Goal: Check status: Check status

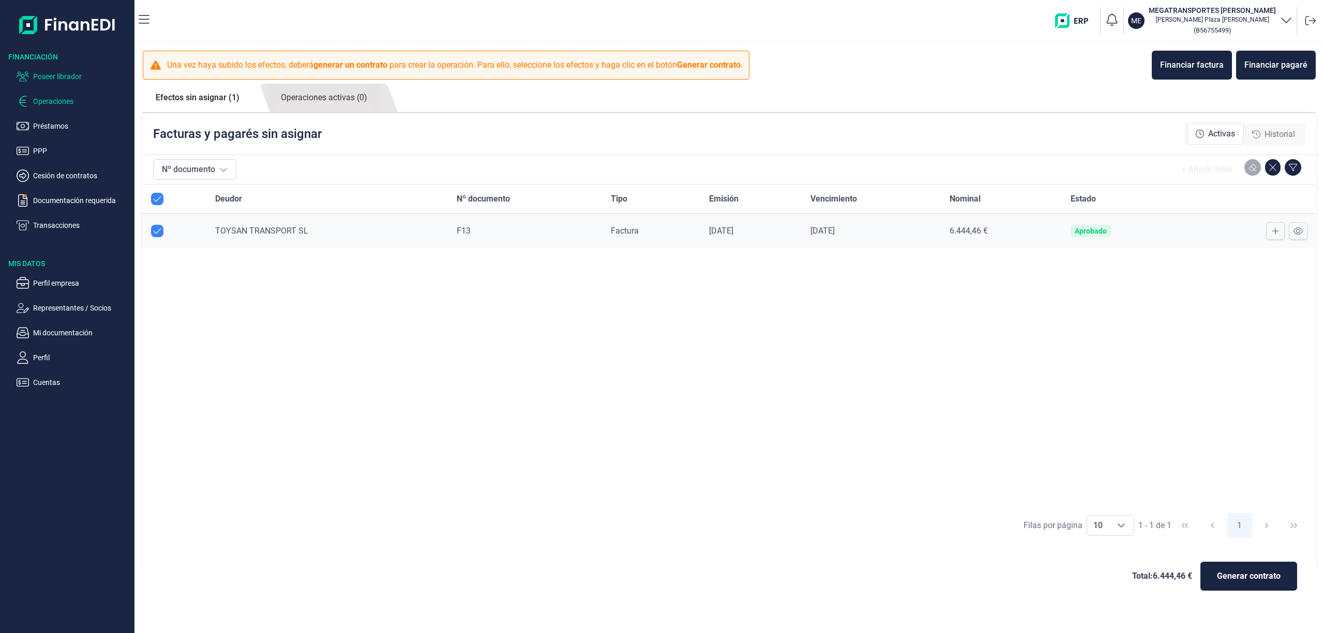
click at [70, 73] on p "Poseer librador" at bounding box center [81, 76] width 97 height 12
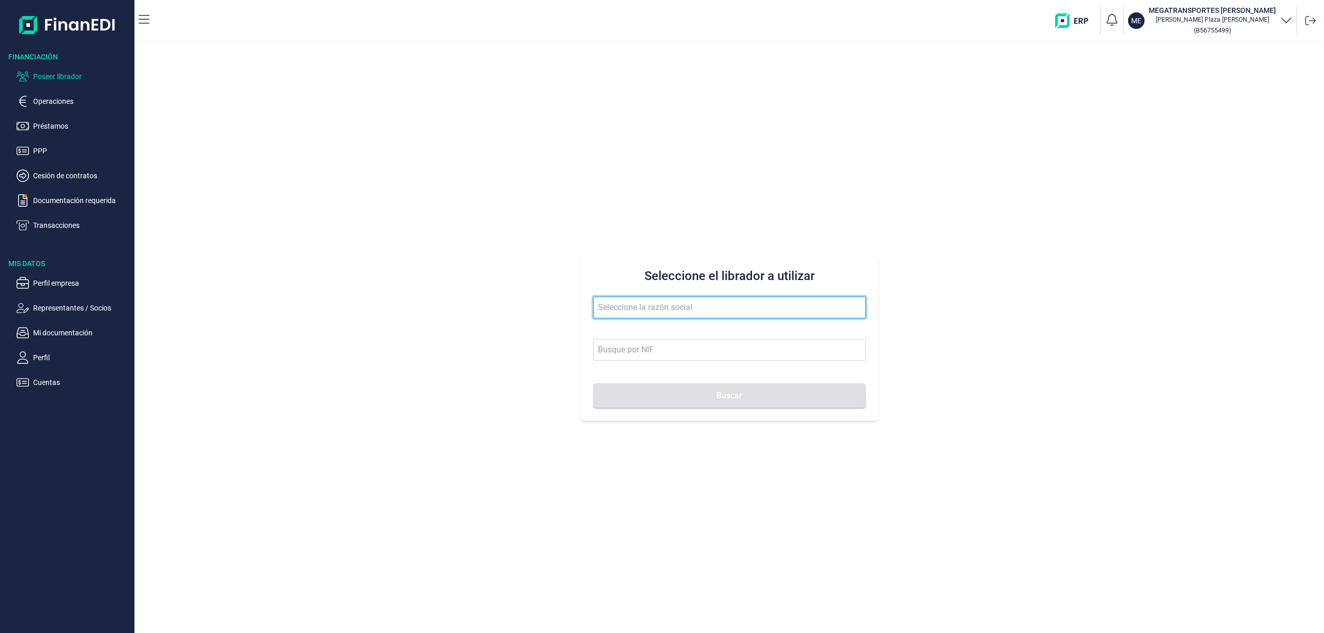
click at [675, 311] on input "text" at bounding box center [729, 308] width 272 height 22
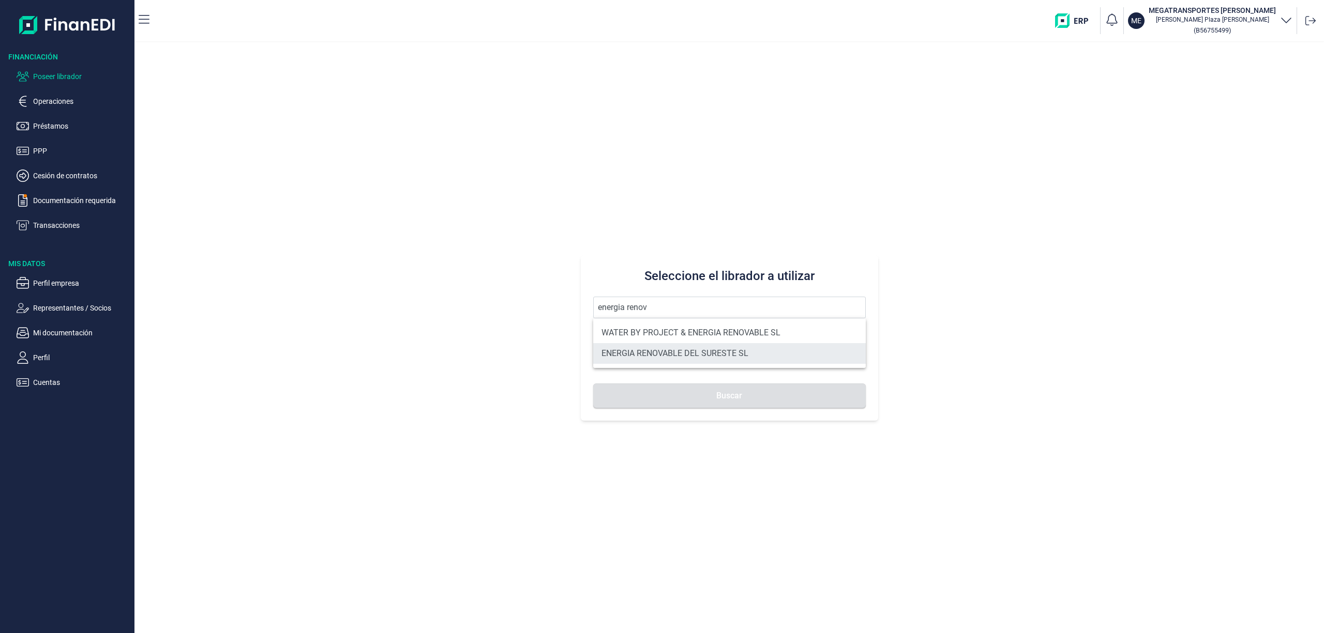
click at [703, 358] on li "ENERGIA RENOVABLE DEL SURESTE SL" at bounding box center [729, 353] width 272 height 21
type input "ENERGIA RENOVABLE DEL SURESTE SL"
type input "B05548565"
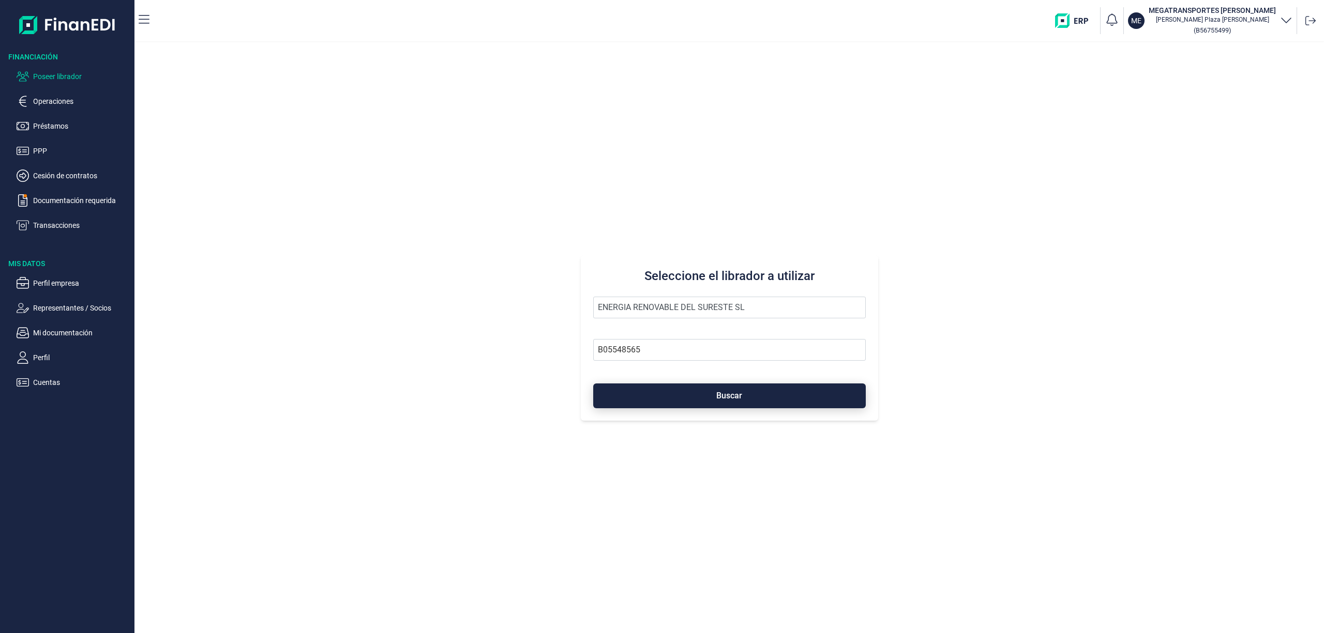
click at [741, 396] on span "Buscar" at bounding box center [729, 396] width 26 height 8
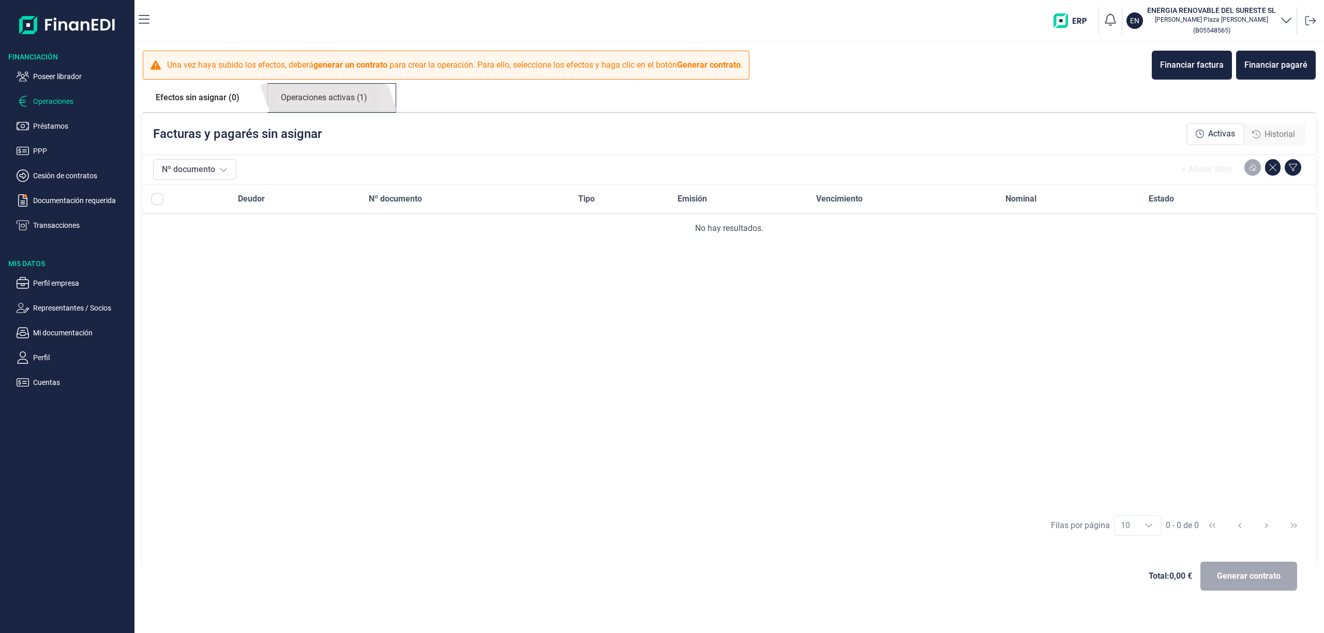
click at [342, 97] on link "Operaciones activas (1)" at bounding box center [324, 98] width 112 height 28
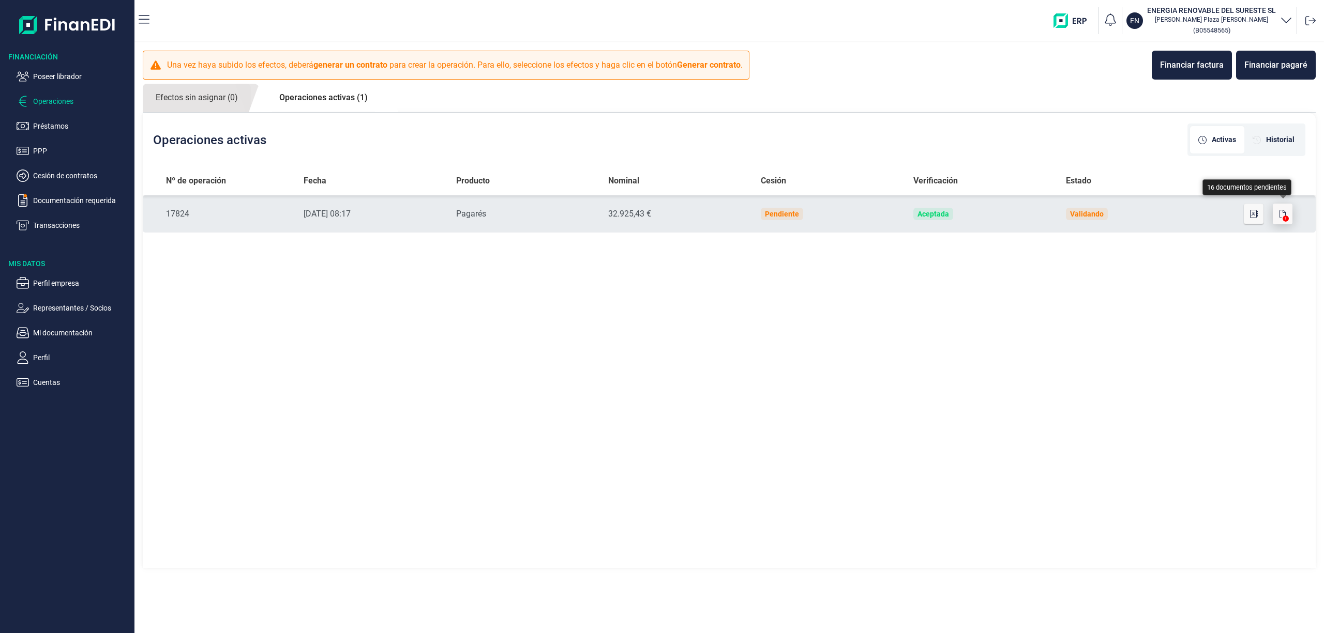
click at [1282, 211] on icon "button" at bounding box center [1282, 214] width 6 height 8
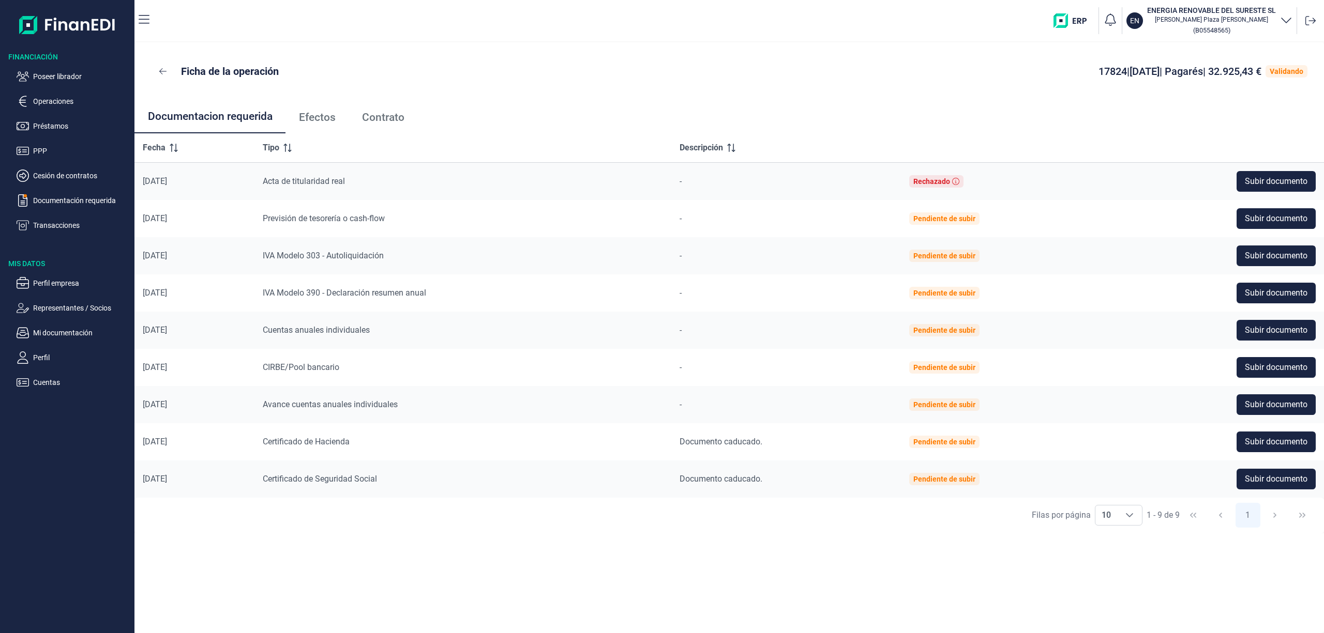
click at [313, 112] on span "Efectos" at bounding box center [317, 117] width 37 height 11
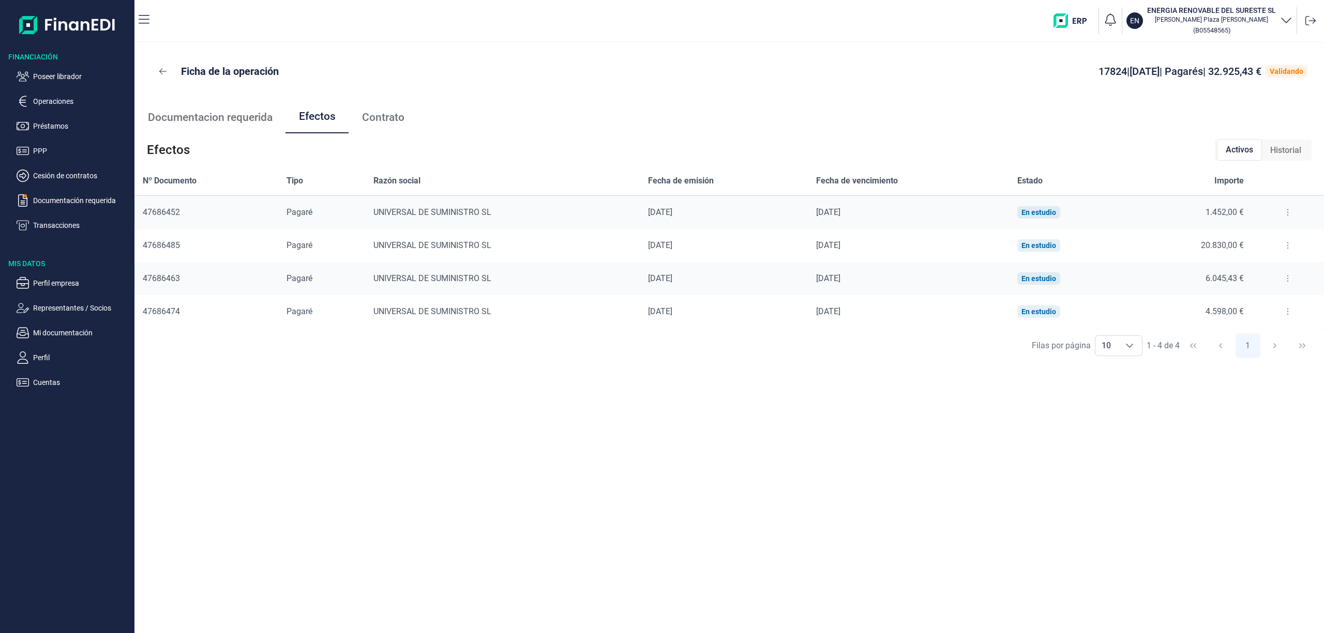
click at [1286, 211] on icon at bounding box center [1287, 212] width 2 height 8
click at [1280, 234] on li "Detalles efecto" at bounding box center [1250, 238] width 86 height 19
click at [1253, 238] on span "Detalles efecto" at bounding box center [1253, 238] width 47 height 10
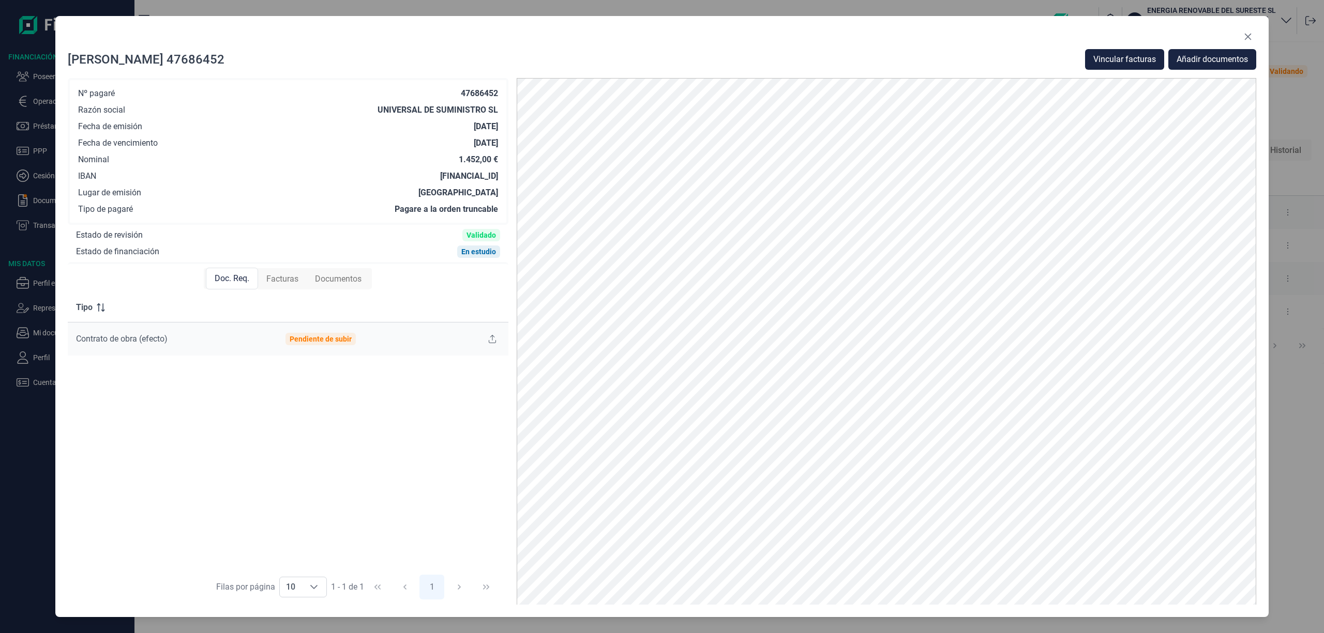
click at [291, 276] on span "Facturas" at bounding box center [282, 279] width 32 height 12
click at [476, 332] on button at bounding box center [477, 339] width 18 height 17
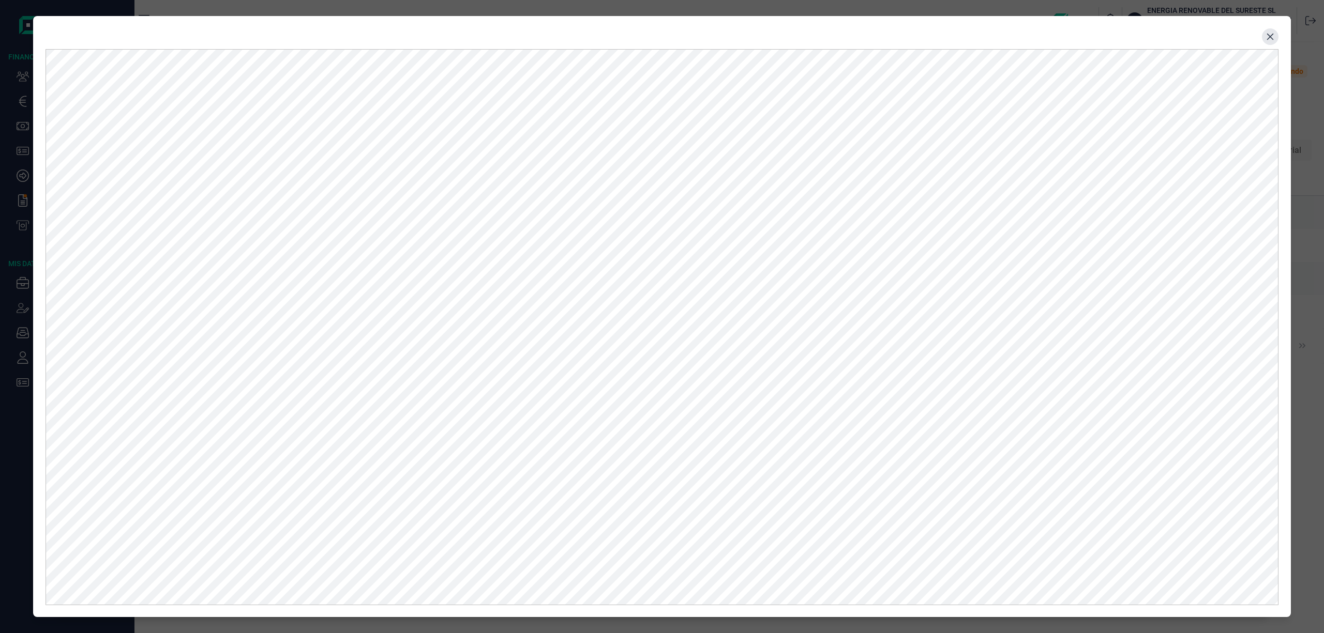
click at [1267, 39] on icon "Close" at bounding box center [1270, 36] width 7 height 7
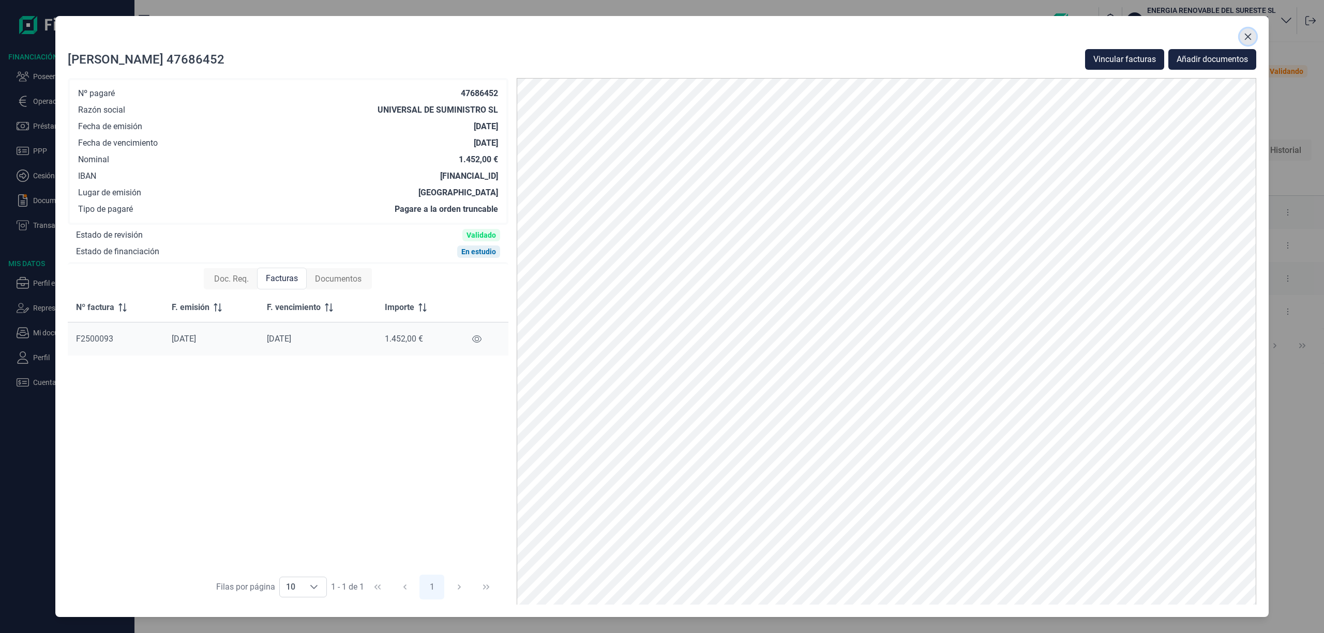
click at [1248, 36] on icon "Close" at bounding box center [1248, 36] width 7 height 7
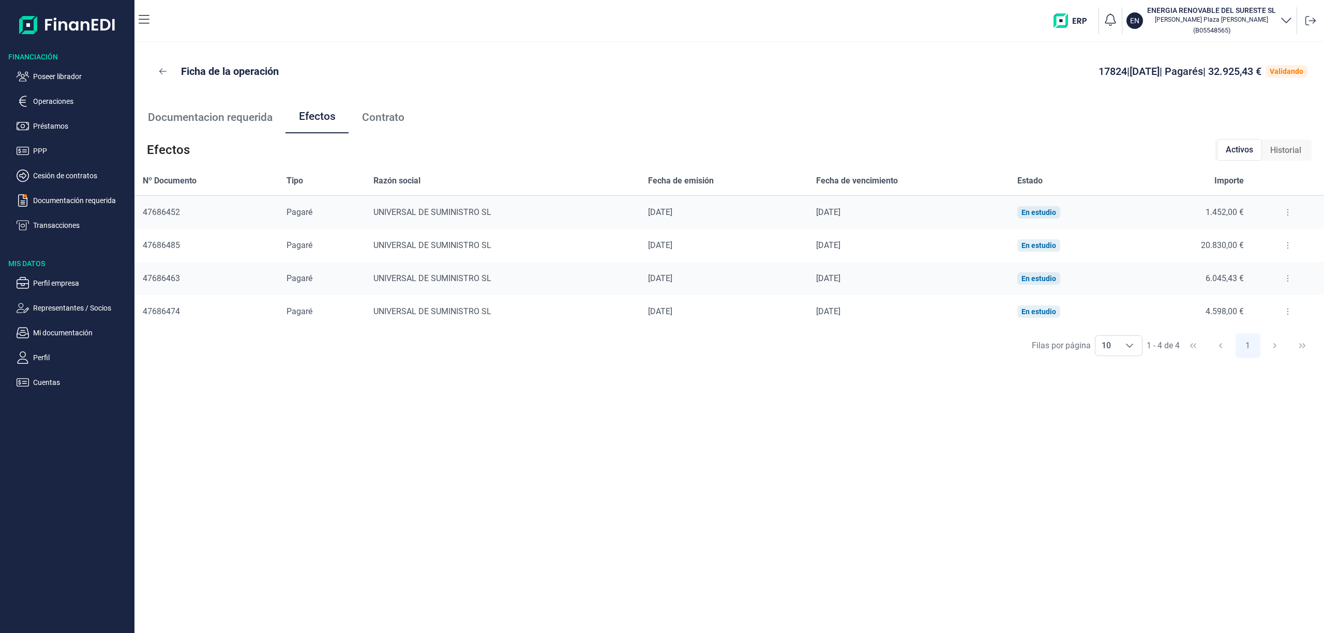
click at [1286, 247] on icon at bounding box center [1287, 245] width 2 height 8
click at [1252, 269] on span "Detalles efecto" at bounding box center [1253, 271] width 47 height 10
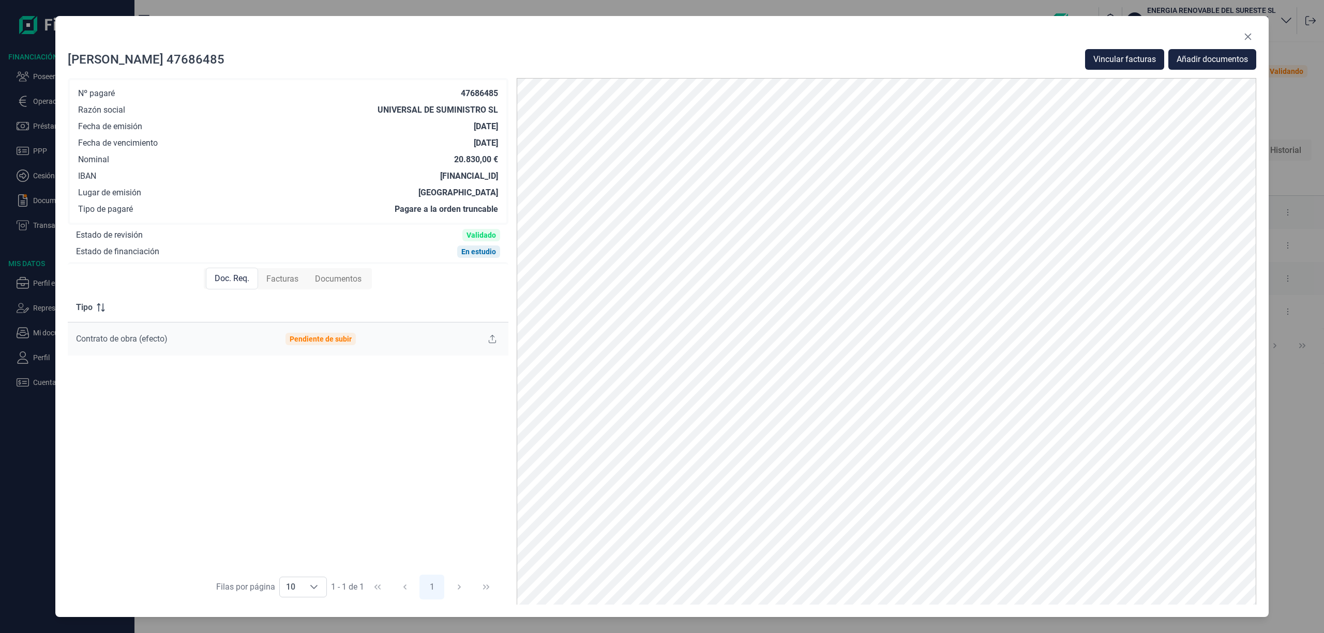
click at [271, 273] on span "Facturas" at bounding box center [282, 279] width 32 height 12
click at [476, 333] on button at bounding box center [477, 339] width 18 height 17
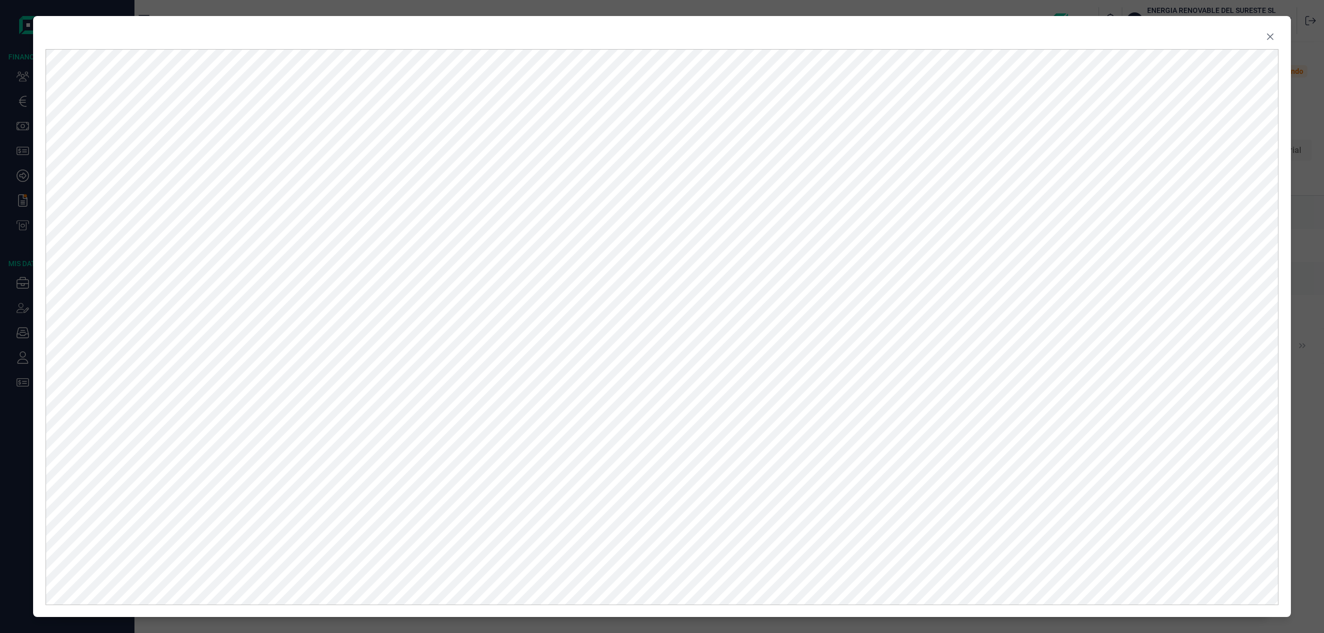
drag, startPoint x: 1270, startPoint y: 38, endPoint x: 1100, endPoint y: 39, distance: 170.1
click at [1270, 38] on icon "Close" at bounding box center [1270, 37] width 8 height 8
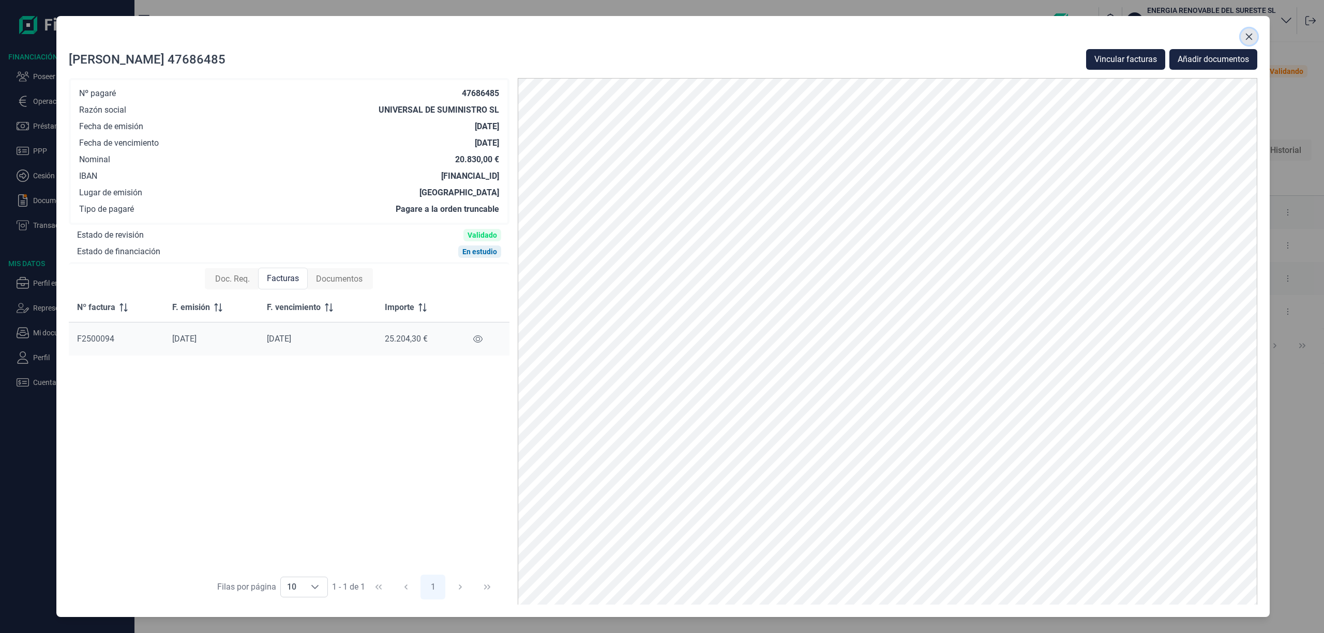
click at [1247, 33] on icon "Close" at bounding box center [1249, 37] width 8 height 8
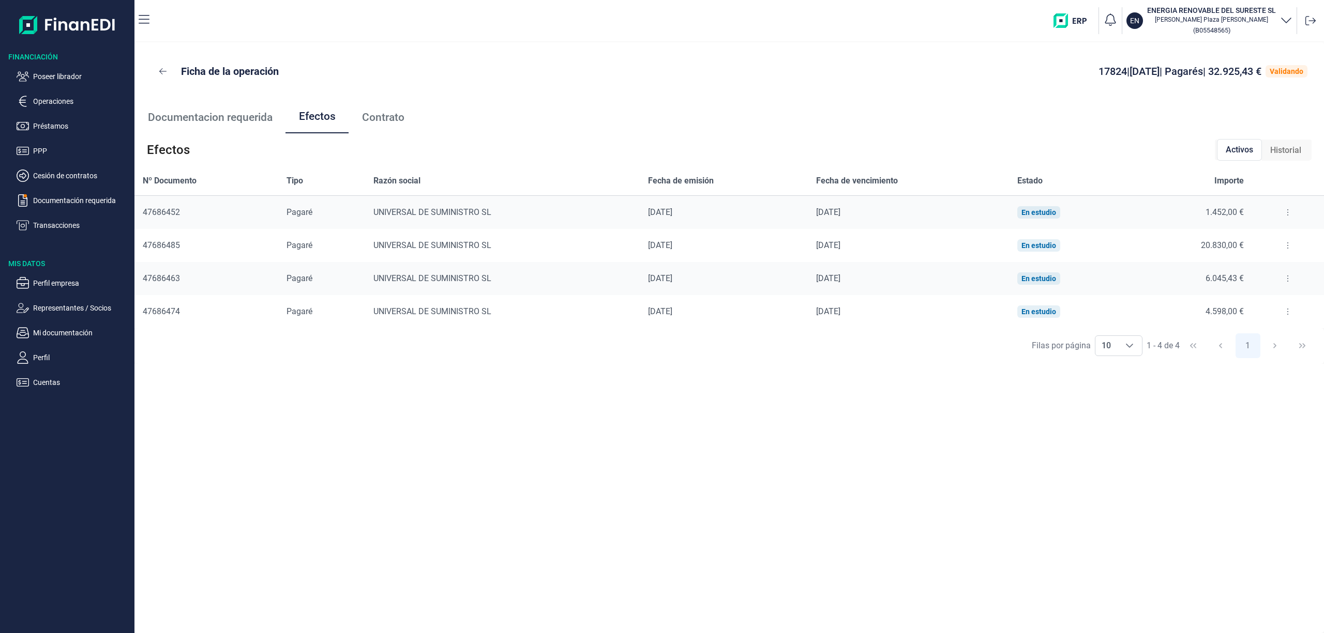
click at [1281, 276] on button at bounding box center [1287, 278] width 19 height 17
click at [1254, 300] on span "Detalles efecto" at bounding box center [1253, 304] width 47 height 10
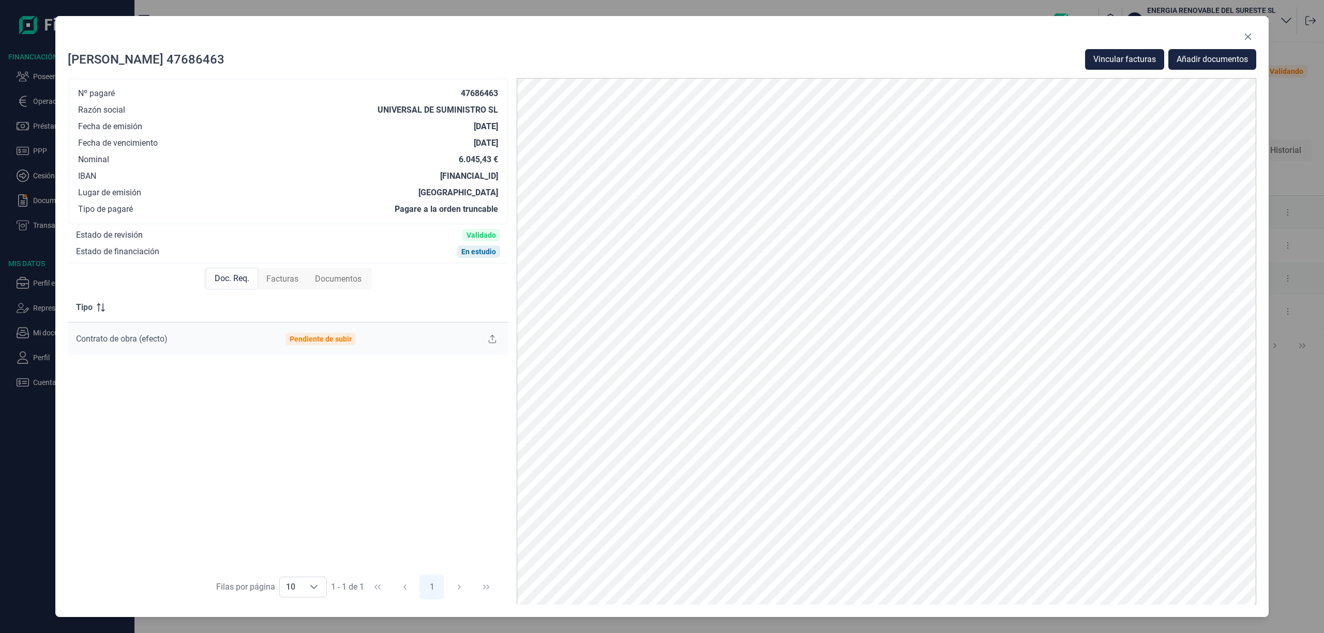
click at [294, 273] on span "Facturas" at bounding box center [282, 279] width 32 height 12
click at [480, 340] on icon at bounding box center [476, 339] width 9 height 8
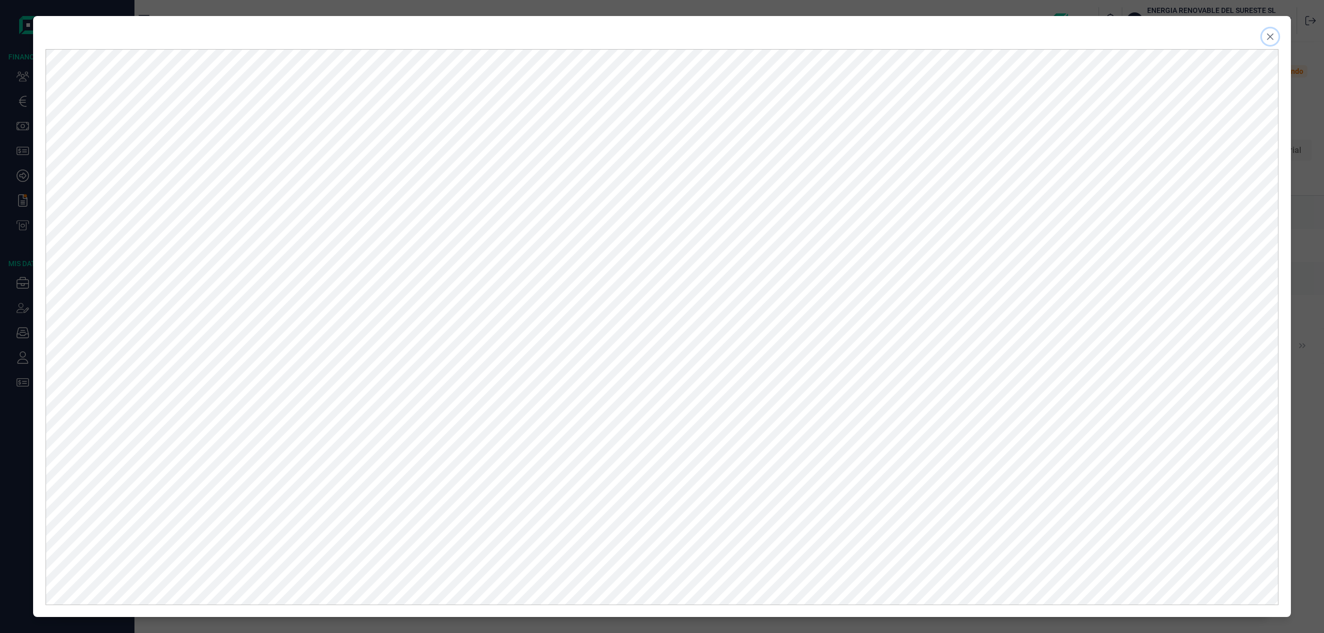
drag, startPoint x: 1272, startPoint y: 41, endPoint x: 1283, endPoint y: 49, distance: 13.5
click at [1272, 40] on button "Close" at bounding box center [1270, 36] width 17 height 17
